Goal: Task Accomplishment & Management: Use online tool/utility

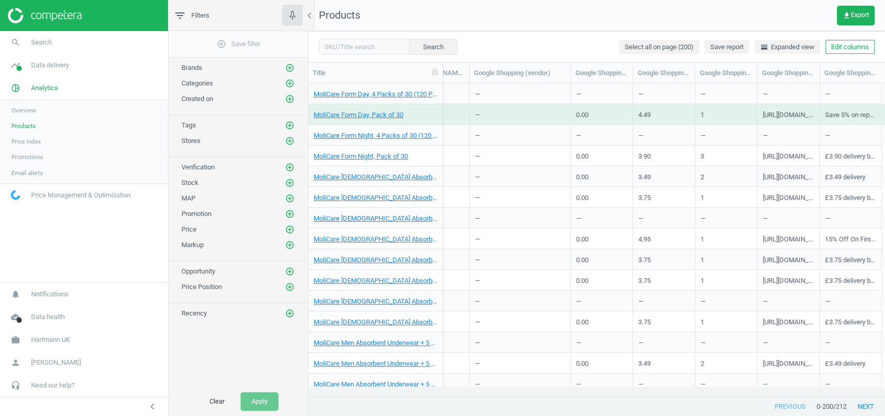
scroll to position [0, 1436]
click at [55, 64] on span "Data delivery" at bounding box center [50, 65] width 38 height 9
click at [29, 117] on span "Matches" at bounding box center [22, 119] width 23 height 8
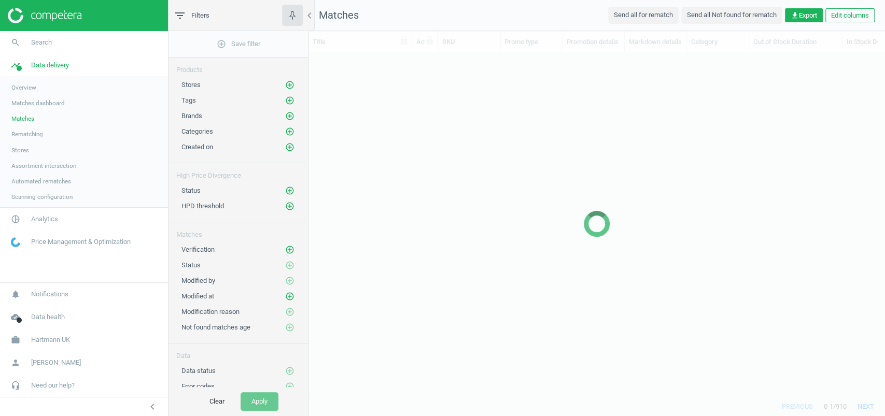
scroll to position [324, 566]
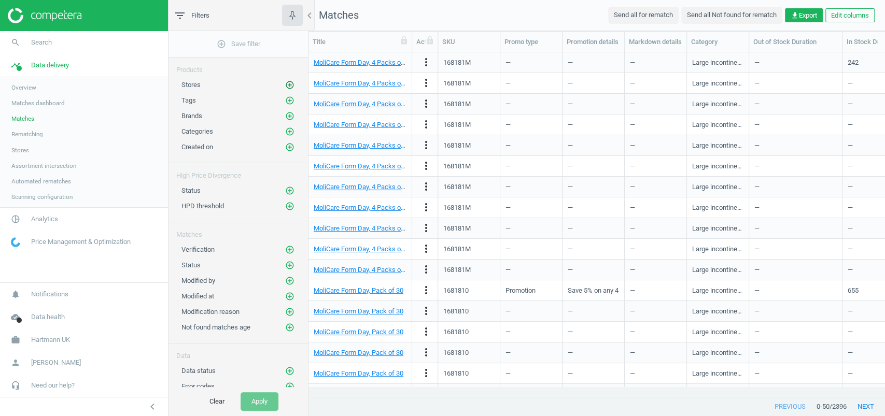
click at [289, 88] on icon "add_circle_outline" at bounding box center [289, 84] width 9 height 9
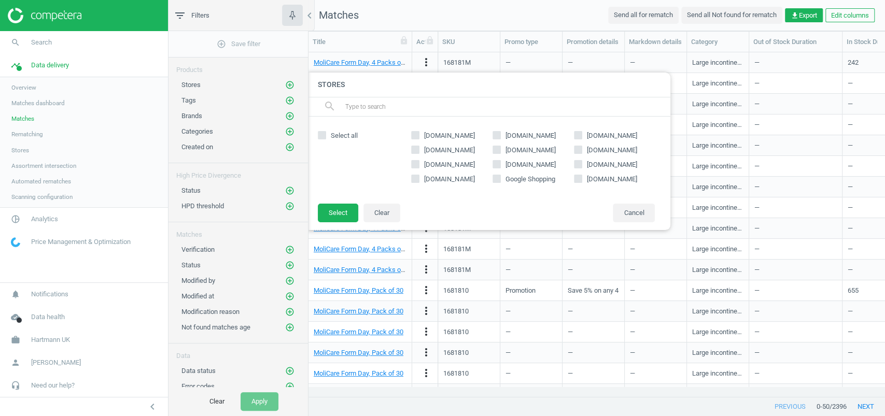
click at [526, 178] on span "Google Shopping" at bounding box center [531, 179] width 54 height 9
click at [500, 178] on input "Google Shopping" at bounding box center [496, 178] width 7 height 7
checkbox input "true"
click at [335, 209] on button "Select" at bounding box center [338, 213] width 40 height 19
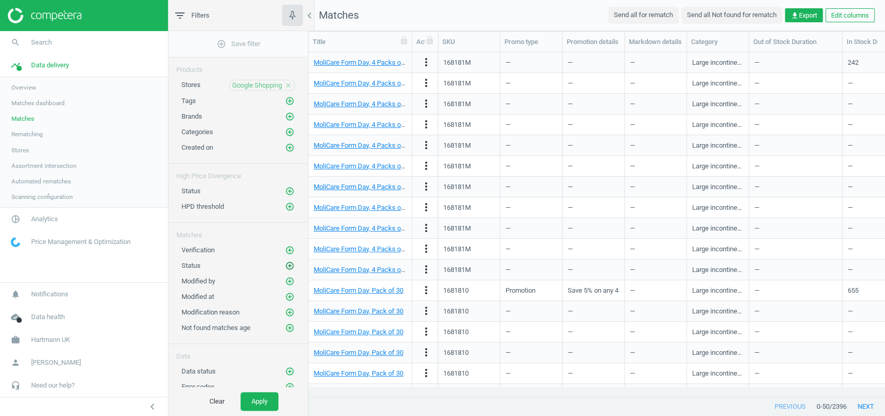
click at [291, 261] on icon "add_circle_outline" at bounding box center [289, 265] width 9 height 9
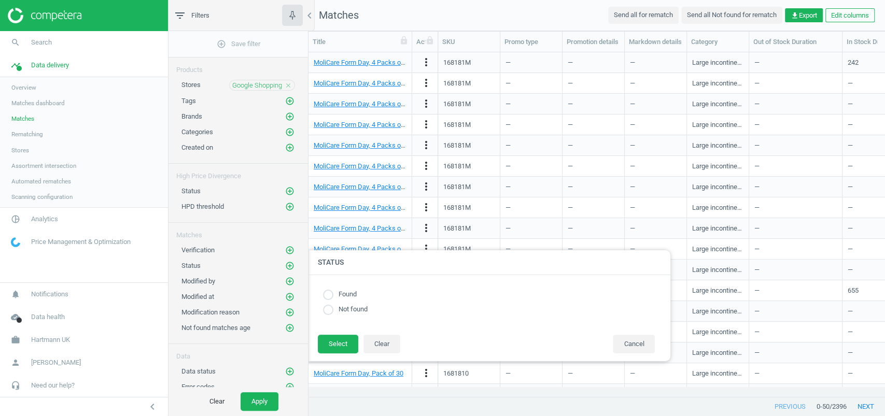
click at [347, 293] on label "Found" at bounding box center [344, 295] width 23 height 10
click at [327, 293] on input "radio" at bounding box center [328, 295] width 10 height 10
radio input "true"
click at [337, 344] on button "Select" at bounding box center [338, 344] width 40 height 19
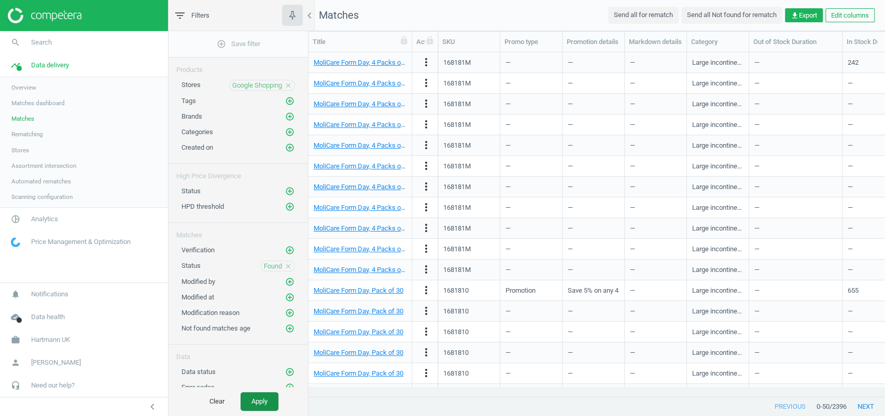
click at [255, 402] on button "Apply" at bounding box center [260, 402] width 38 height 19
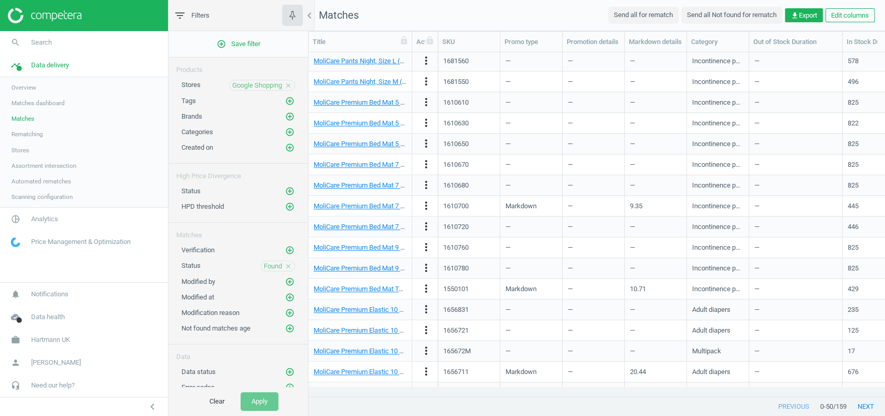
scroll to position [702, 0]
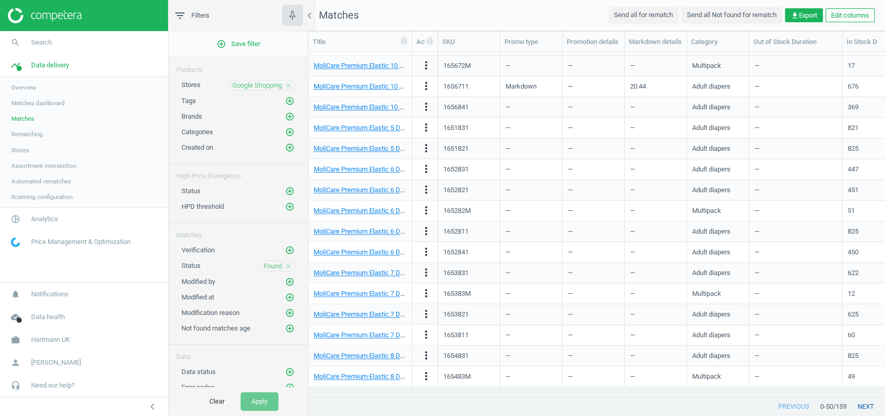
click at [870, 406] on button "next" at bounding box center [866, 407] width 38 height 19
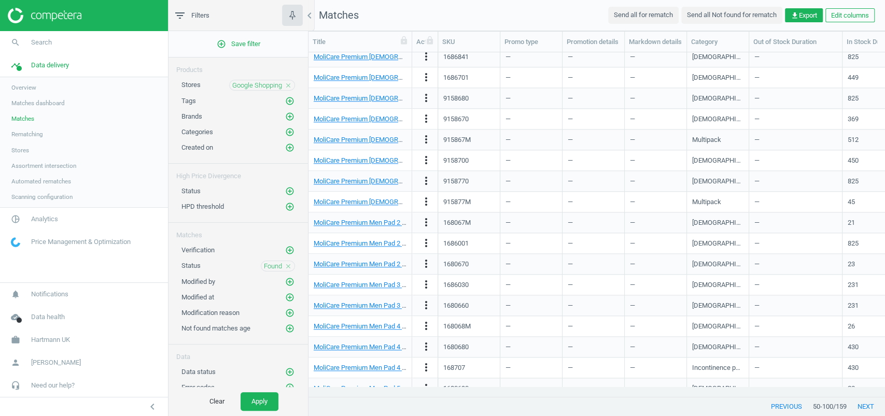
scroll to position [702, 0]
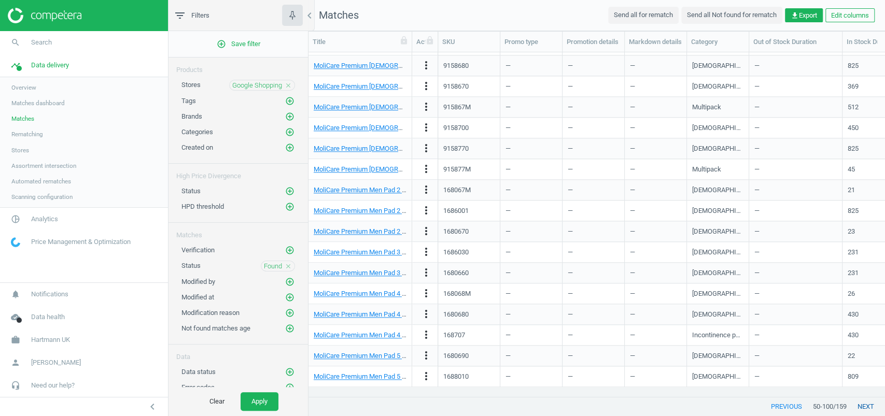
click at [865, 411] on button "next" at bounding box center [866, 407] width 38 height 19
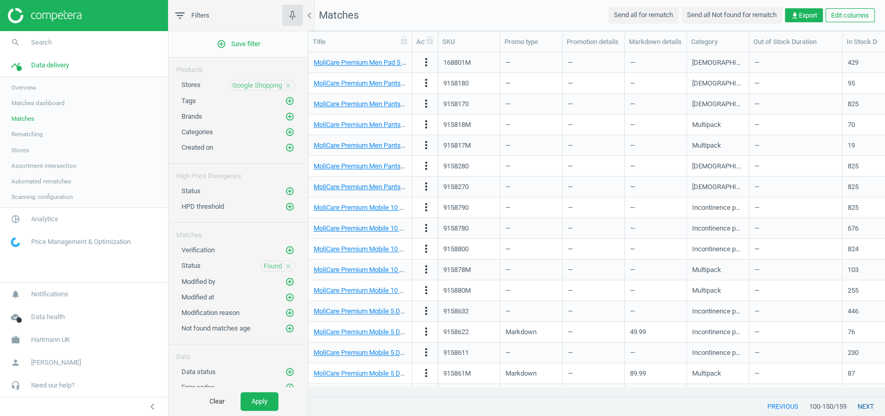
click at [862, 415] on button "next" at bounding box center [866, 407] width 38 height 19
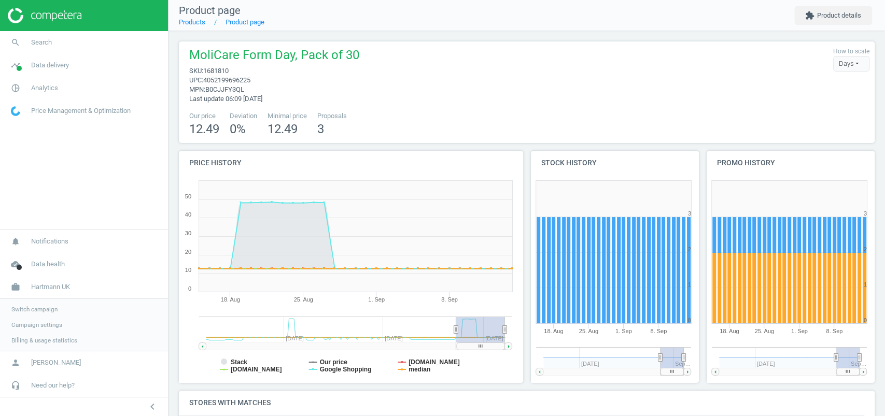
click at [30, 305] on link "Switch campaign" at bounding box center [84, 310] width 168 height 16
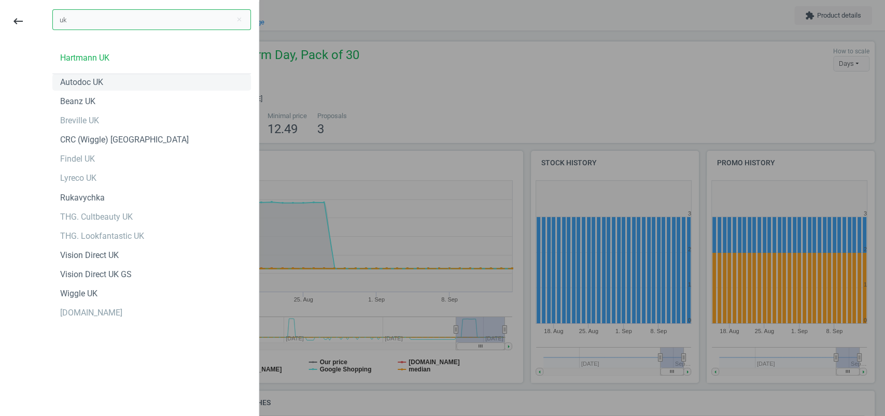
type input "uk"
click at [124, 87] on div "Autodoc UK" at bounding box center [151, 82] width 199 height 17
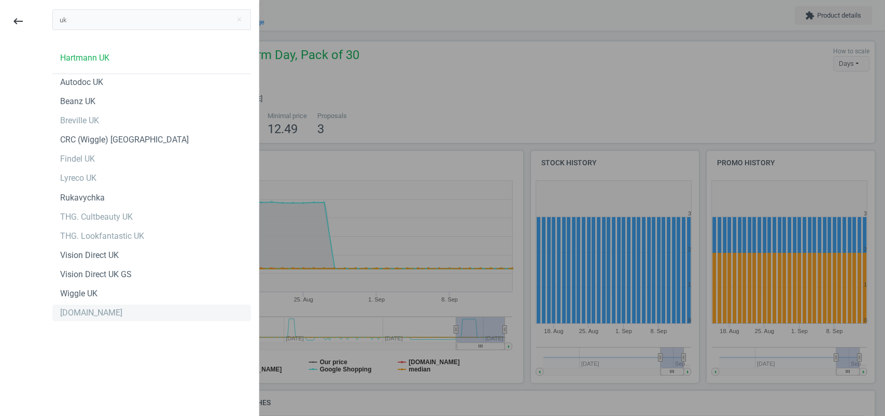
click at [108, 315] on div "[DOMAIN_NAME]" at bounding box center [91, 313] width 62 height 11
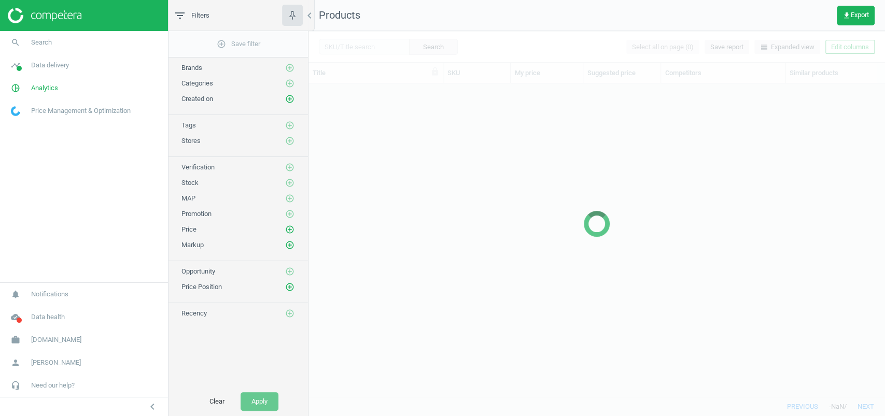
scroll to position [293, 566]
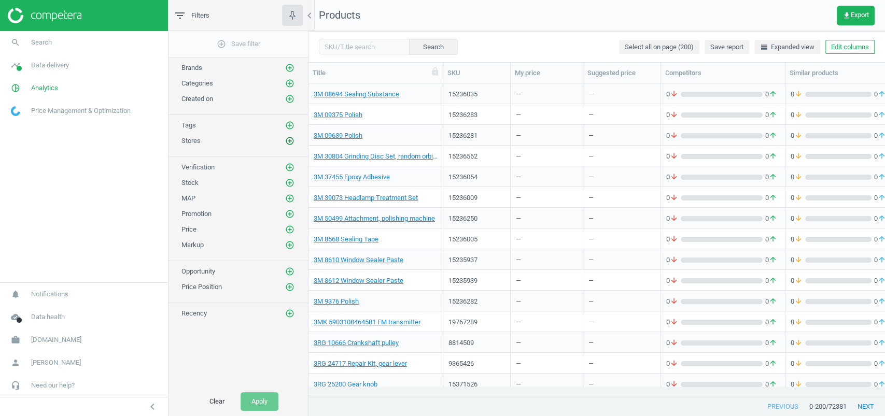
click at [289, 140] on icon "add_circle_outline" at bounding box center [289, 140] width 9 height 9
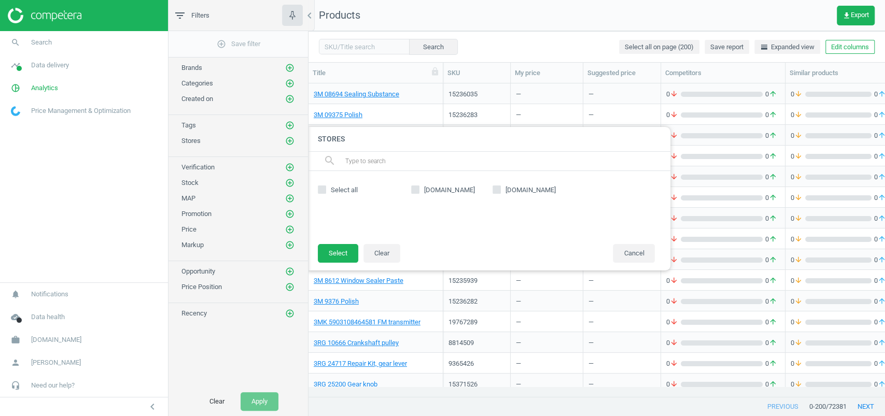
click at [146, 221] on nav "search Search timeline Data delivery Overview Matches dashboard Matches Rematch…" at bounding box center [84, 157] width 168 height 252
click at [60, 341] on span "autodoc.co.uk" at bounding box center [56, 340] width 50 height 9
click at [50, 309] on span "Switch campaign" at bounding box center [34, 309] width 46 height 8
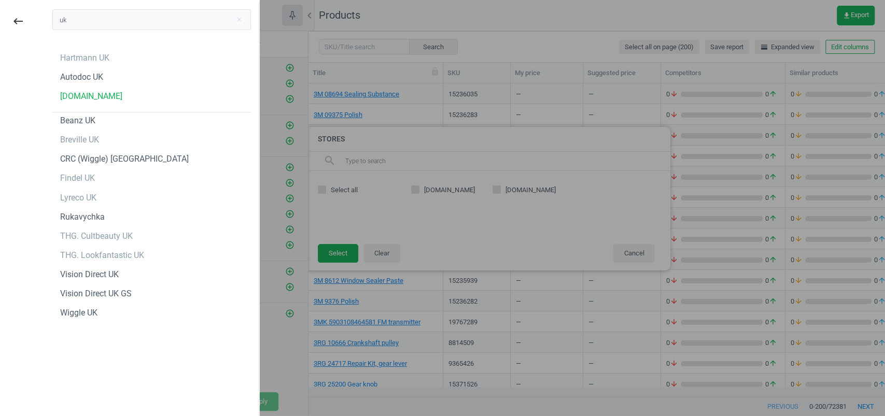
type input "uk"
click at [133, 239] on div "THG. Cultbeauty UK" at bounding box center [96, 236] width 73 height 11
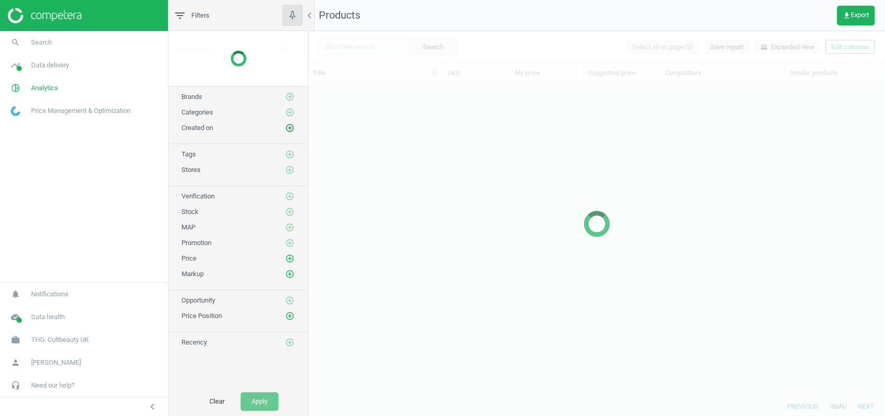
scroll to position [293, 566]
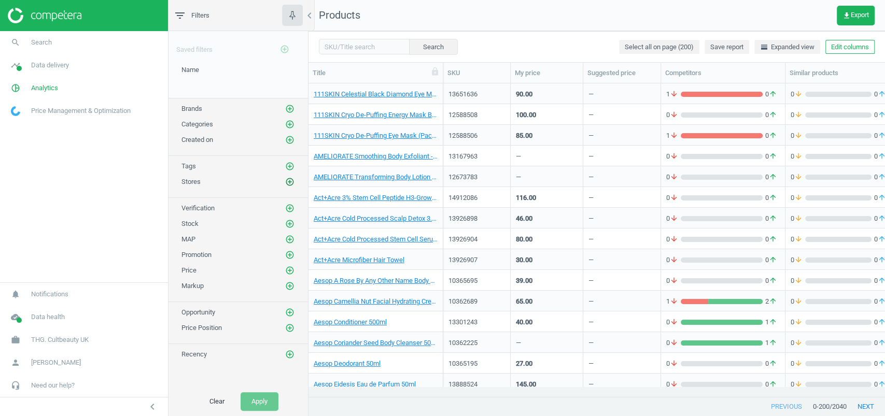
click at [288, 178] on icon "add_circle_outline" at bounding box center [289, 181] width 9 height 9
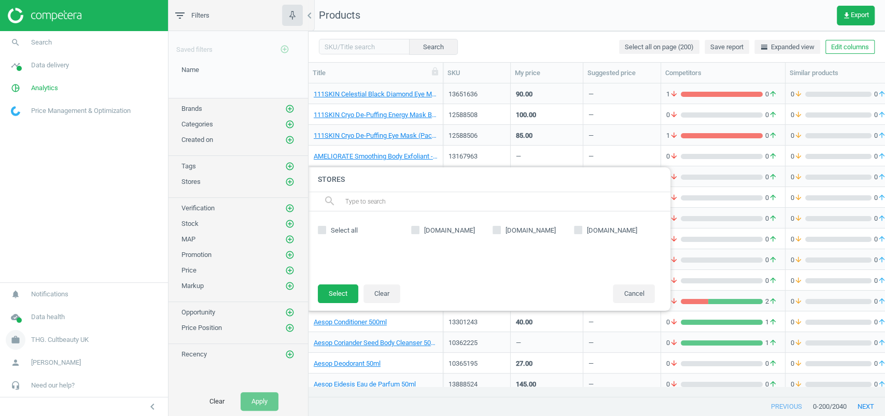
click at [45, 342] on span "THG. Cultbeauty UK" at bounding box center [60, 340] width 58 height 9
click at [38, 305] on link "Switch campaign" at bounding box center [84, 310] width 168 height 16
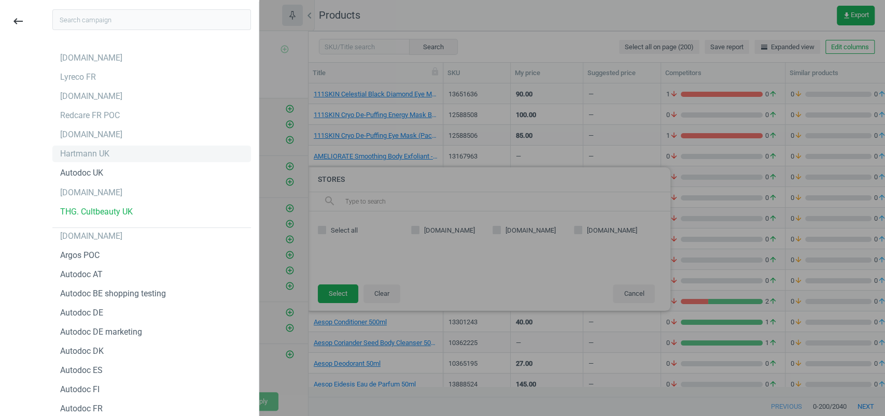
type input "g"
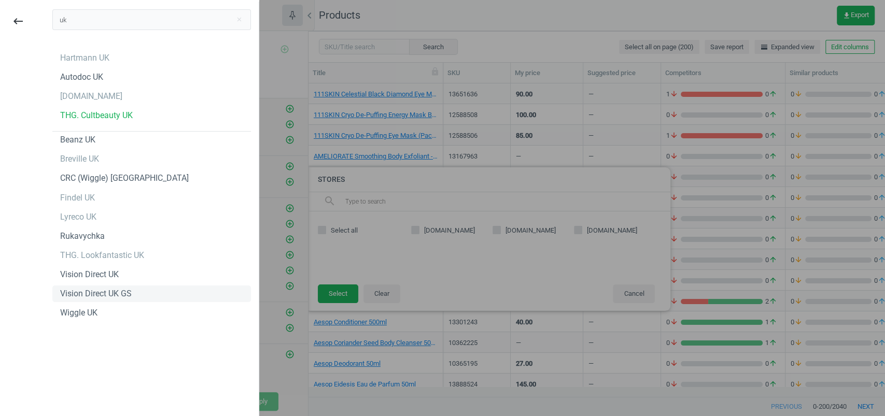
type input "uk"
click at [138, 291] on div "Vision Direct UK GS" at bounding box center [151, 294] width 199 height 17
click at [140, 145] on div "Beanz UK" at bounding box center [151, 140] width 199 height 17
click at [110, 155] on div "Breville UK" at bounding box center [151, 159] width 199 height 17
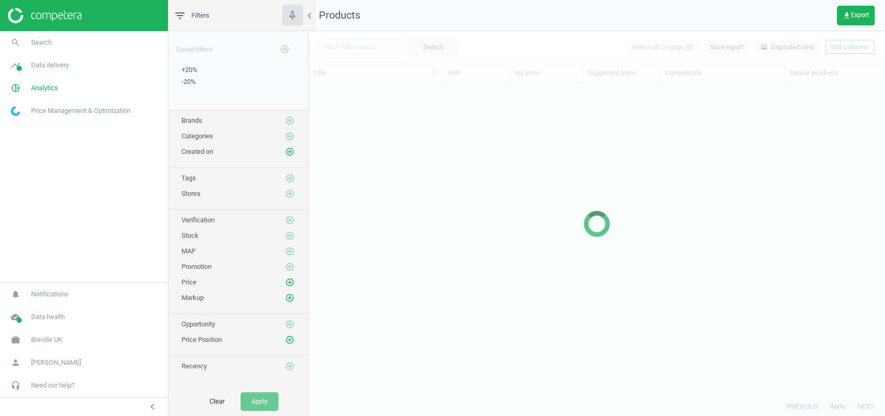
scroll to position [293, 566]
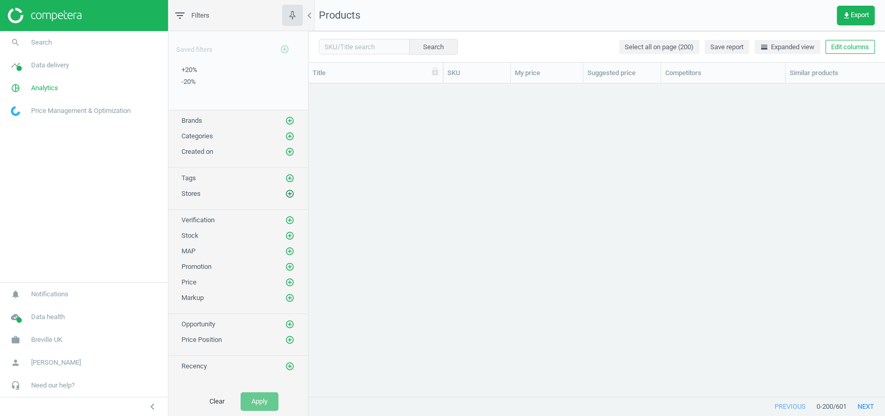
click at [290, 191] on icon "add_circle_outline" at bounding box center [289, 193] width 9 height 9
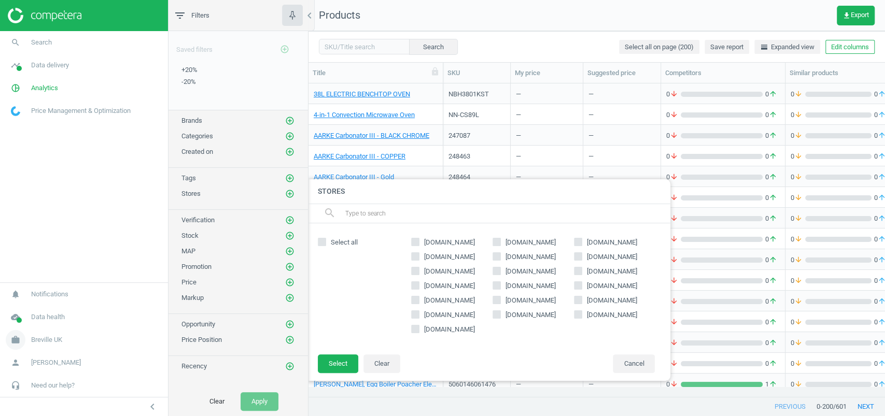
click at [50, 337] on span "Breville UK" at bounding box center [46, 340] width 31 height 9
click at [34, 303] on link "Switch campaign" at bounding box center [84, 310] width 168 height 16
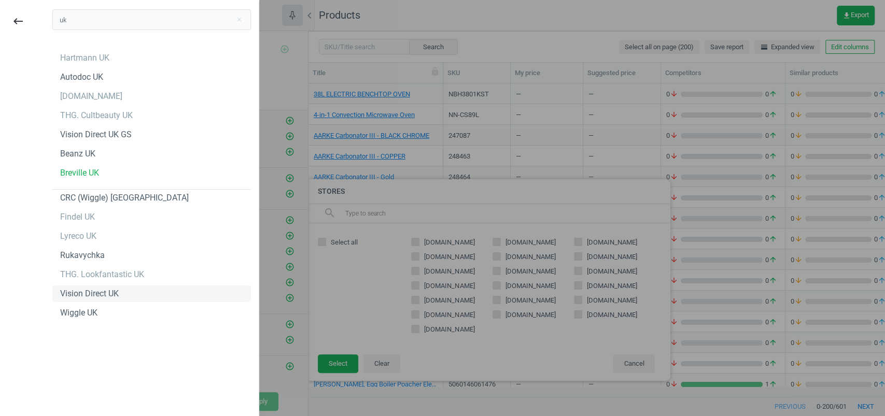
type input "uk"
click at [130, 288] on div "Vision Direct UK" at bounding box center [151, 294] width 199 height 17
click at [108, 58] on div "Hartmann UK" at bounding box center [84, 57] width 49 height 11
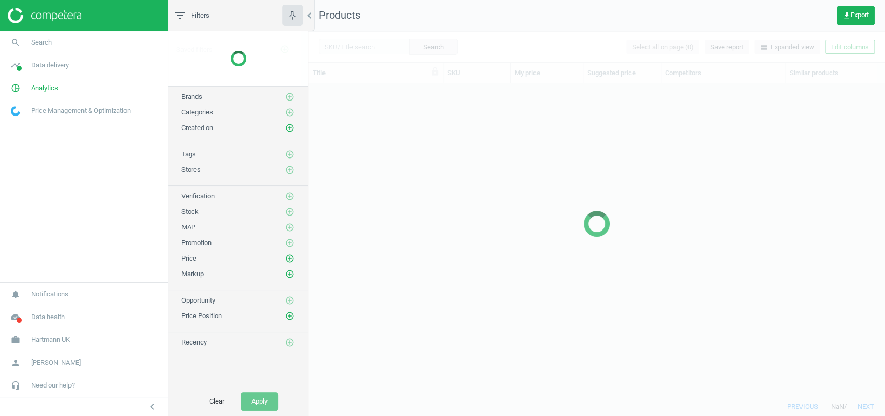
scroll to position [293, 566]
